Goal: Task Accomplishment & Management: Use online tool/utility

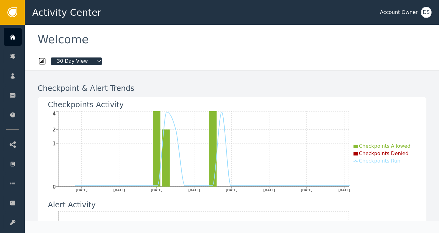
click at [427, 12] on div "DS" at bounding box center [426, 12] width 11 height 11
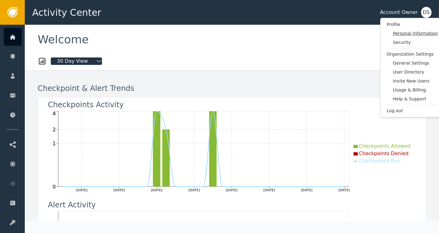
click at [411, 34] on span "Personal Information" at bounding box center [414, 33] width 45 height 6
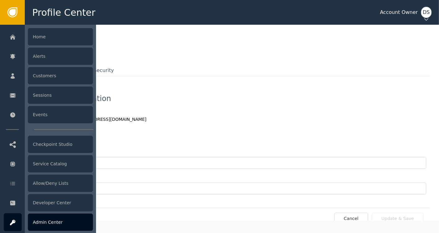
click at [38, 226] on div "Admin Center" at bounding box center [60, 222] width 65 height 17
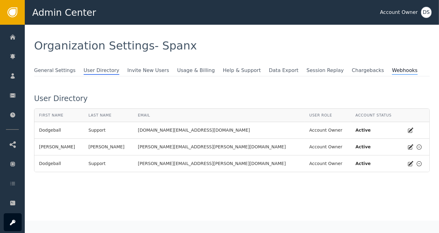
click at [392, 70] on span "Webhooks" at bounding box center [404, 71] width 25 height 8
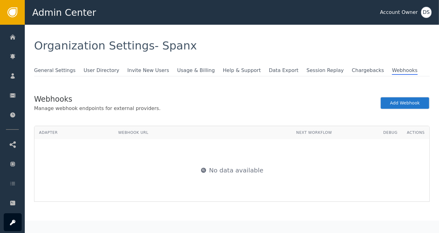
click at [399, 102] on button "Add Webhook" at bounding box center [405, 103] width 50 height 13
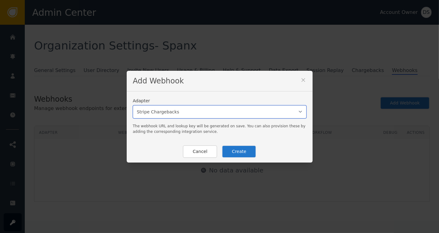
click at [295, 110] on select "Stripe Chargebacks Loop Returns" at bounding box center [219, 112] width 173 height 13
select select "loop"
click at [133, 106] on select "Stripe Chargebacks Loop Returns" at bounding box center [219, 112] width 173 height 13
click at [230, 153] on button "Create" at bounding box center [239, 151] width 34 height 13
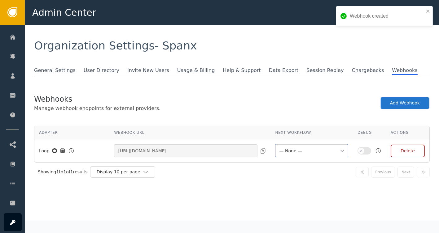
click at [317, 152] on select "— None — ON_LOOP_RETURN P1_ON_LOOP_RETURN P1_SHOPIFY_CREATE_ORDER SHOPIFY_CREAT…" at bounding box center [311, 151] width 73 height 13
select select "ON_LOOP_RETURN"
click at [275, 145] on select "— None — ON_LOOP_RETURN P1_ON_LOOP_RETURN P1_SHOPIFY_CREATE_ORDER SHOPIFY_CREAT…" at bounding box center [311, 151] width 73 height 13
select select
select select "ON_LOOP_RETURN"
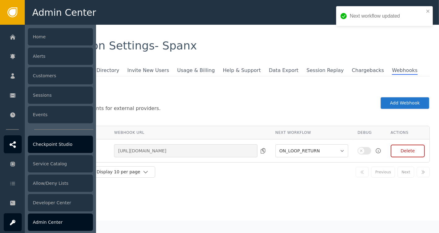
click at [17, 144] on div at bounding box center [13, 145] width 18 height 18
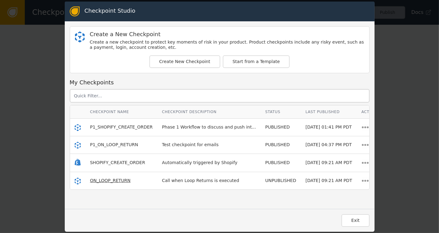
click at [108, 182] on span "ON_LOOP_RETURN" at bounding box center [110, 180] width 41 height 5
click at [108, 179] on span "ON_LOOP_RETURN" at bounding box center [110, 180] width 41 height 5
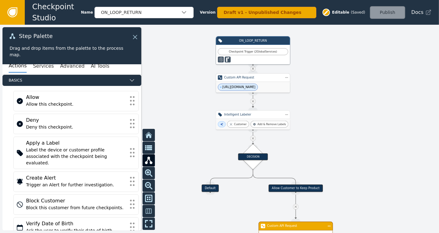
click at [255, 87] on span "[URL][DOMAIN_NAME]" at bounding box center [238, 87] width 33 height 4
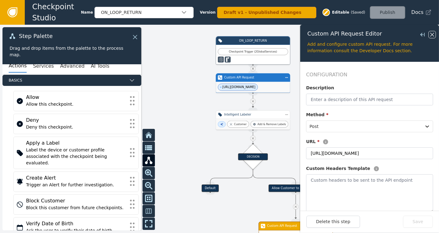
click at [433, 33] on icon at bounding box center [432, 35] width 4 height 4
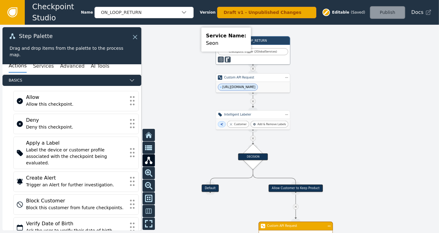
click at [241, 84] on span "[URL][DOMAIN_NAME]" at bounding box center [238, 87] width 40 height 7
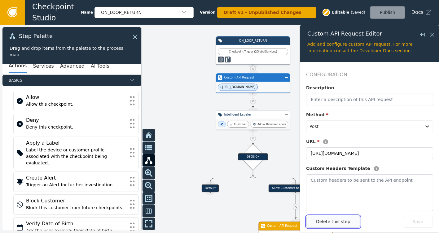
click at [328, 222] on button "Delete this step" at bounding box center [333, 222] width 54 height 12
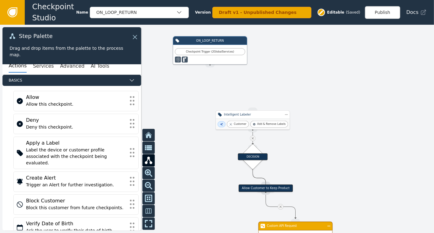
click at [248, 116] on div "Intelligent Labeler" at bounding box center [253, 115] width 58 height 4
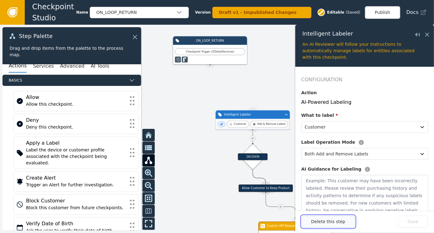
click at [324, 224] on button "Delete this step" at bounding box center [328, 222] width 54 height 12
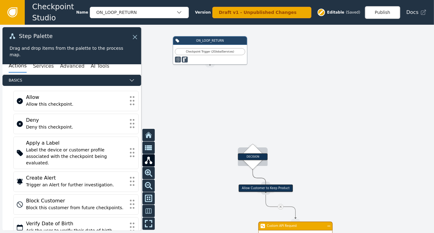
click at [258, 158] on div "DECISION" at bounding box center [253, 157] width 30 height 7
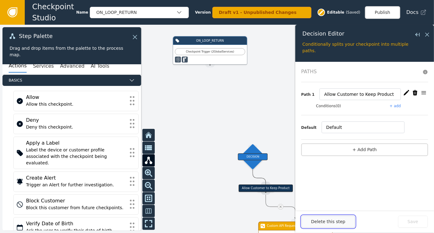
click at [328, 224] on button "Delete this step" at bounding box center [328, 222] width 54 height 12
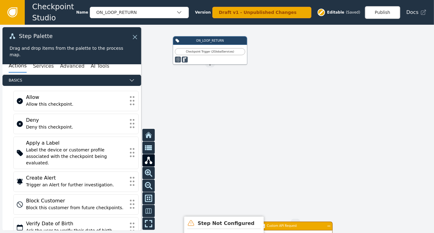
click at [277, 224] on div "Custom API Request" at bounding box center [295, 226] width 57 height 4
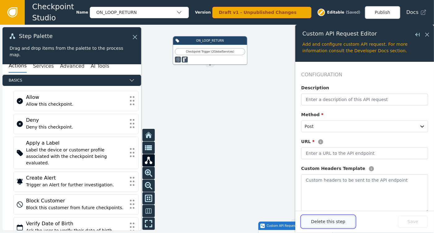
click at [331, 223] on button "Delete this step" at bounding box center [328, 222] width 54 height 12
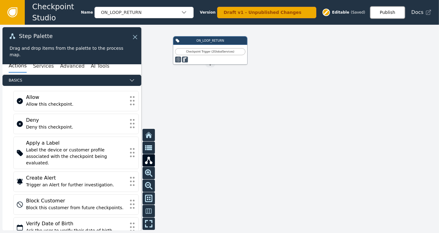
click at [380, 16] on button "Publish" at bounding box center [387, 12] width 35 height 13
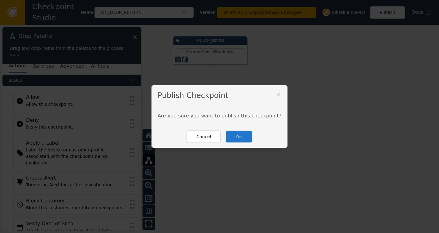
click at [234, 136] on button "Yes" at bounding box center [238, 137] width 27 height 13
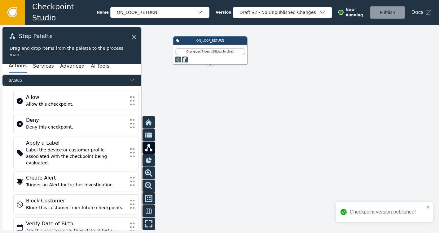
click at [132, 34] on icon at bounding box center [134, 37] width 7 height 7
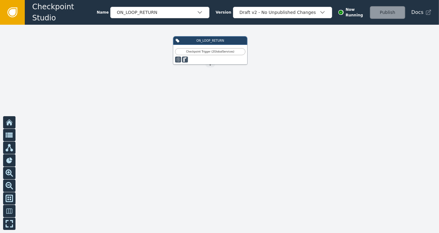
click at [12, 11] on icon at bounding box center [12, 12] width 7 height 7
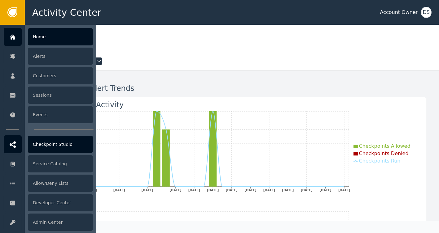
click at [57, 143] on div "Checkpoint Studio" at bounding box center [60, 144] width 65 height 17
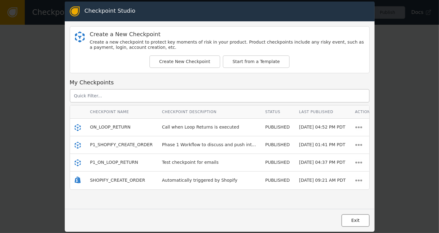
click at [352, 222] on button "Exit" at bounding box center [355, 220] width 28 height 13
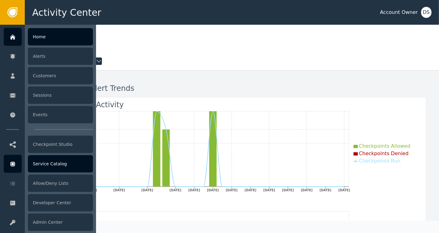
click at [50, 167] on div "Service Catalog" at bounding box center [60, 163] width 65 height 17
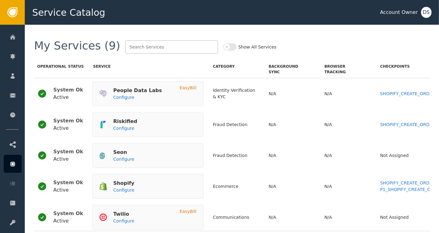
scroll to position [31, 0]
click at [223, 47] on button "Show All Services" at bounding box center [230, 46] width 14 height 7
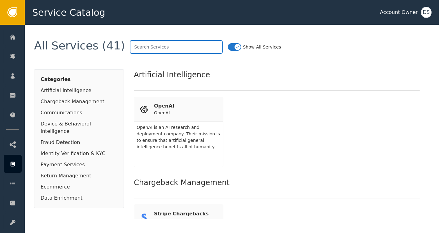
click at [159, 47] on input "text" at bounding box center [176, 47] width 93 height 14
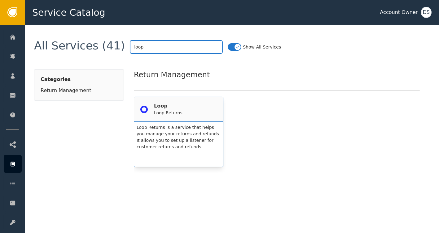
type input "loop"
click at [165, 109] on div "Loop" at bounding box center [168, 105] width 28 height 7
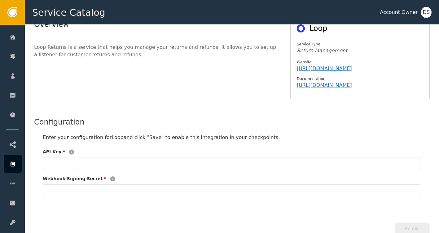
scroll to position [75, 0]
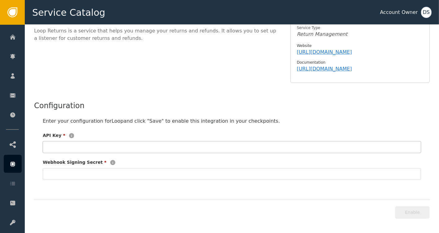
click at [63, 143] on input "text" at bounding box center [232, 147] width 378 height 12
paste input "11cd55e90cc35f19ae2f1849f1796b01b13a4bad"
click at [46, 145] on input "11cd55e90cc35f19ae2f1849f1796b01b13a4bad" at bounding box center [232, 147] width 378 height 12
type input "11cd55e90cc35f19ae2f1849f1796b01b13a4bad"
click at [56, 173] on input "text" at bounding box center [232, 174] width 378 height 12
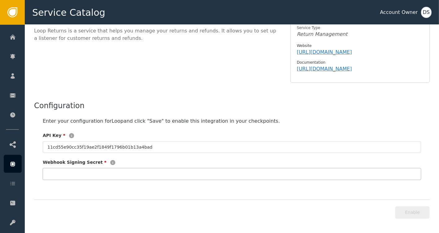
paste input "bf87dbba58b27dd7"
type input "bf87dbba58b27dd7"
click at [423, 215] on button "Enable" at bounding box center [412, 212] width 35 height 13
type input "**********"
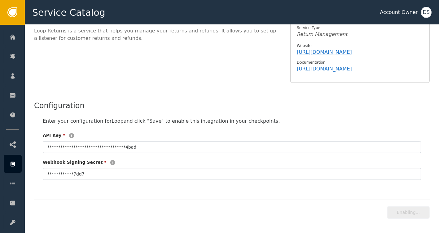
scroll to position [77, 0]
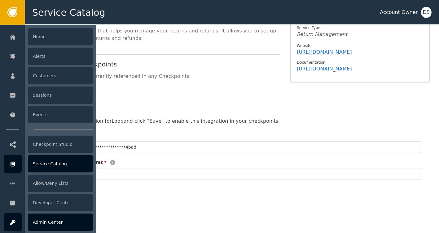
click at [13, 222] on icon at bounding box center [12, 223] width 5 height 6
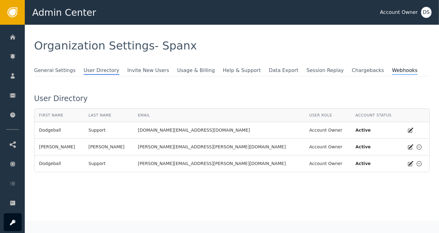
click at [392, 70] on span "Webhooks" at bounding box center [404, 71] width 25 height 8
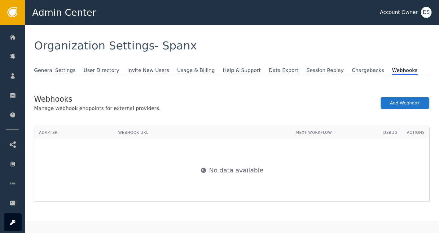
select select "ON_LOOP_RETURN"
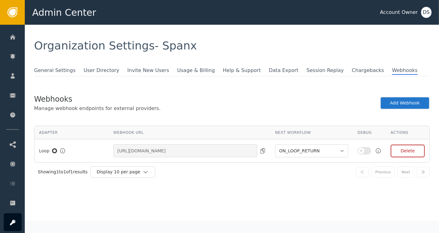
select select "ON_LOOP_RETURN"
click at [360, 149] on button "button" at bounding box center [364, 150] width 14 height 7
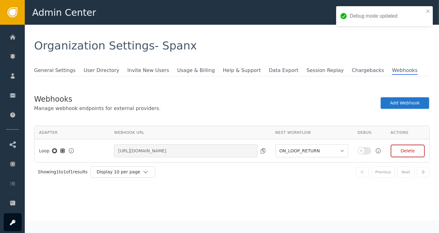
select select "ON_LOOP_RETURN"
